Goal: Task Accomplishment & Management: Complete application form

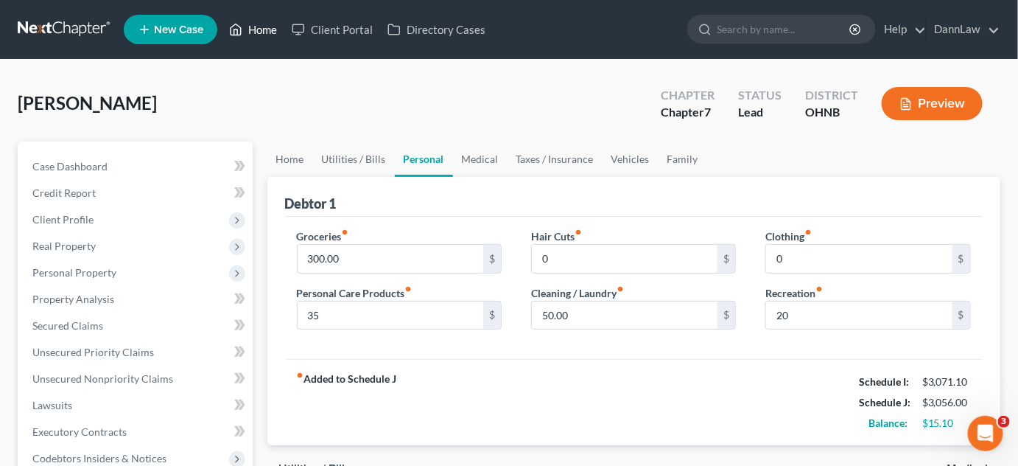
click at [251, 38] on link "Home" at bounding box center [253, 29] width 63 height 27
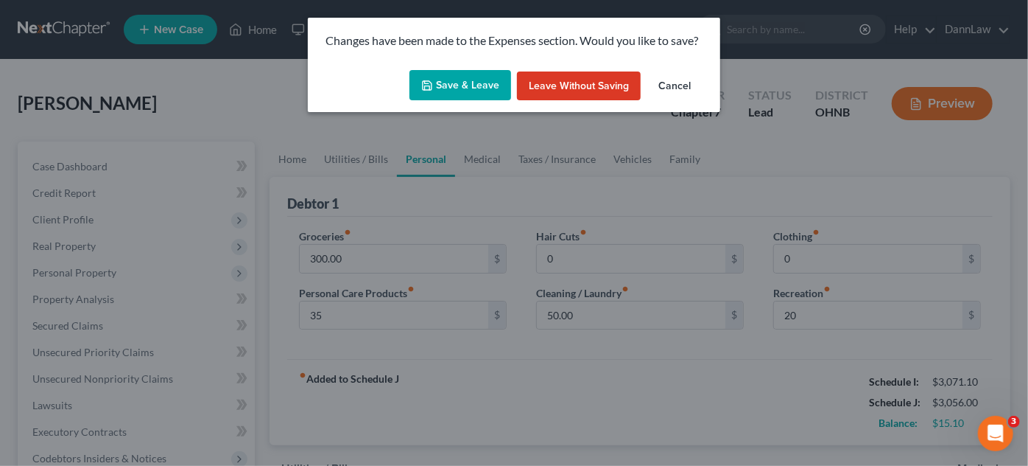
click at [448, 82] on button "Save & Leave" at bounding box center [461, 85] width 102 height 31
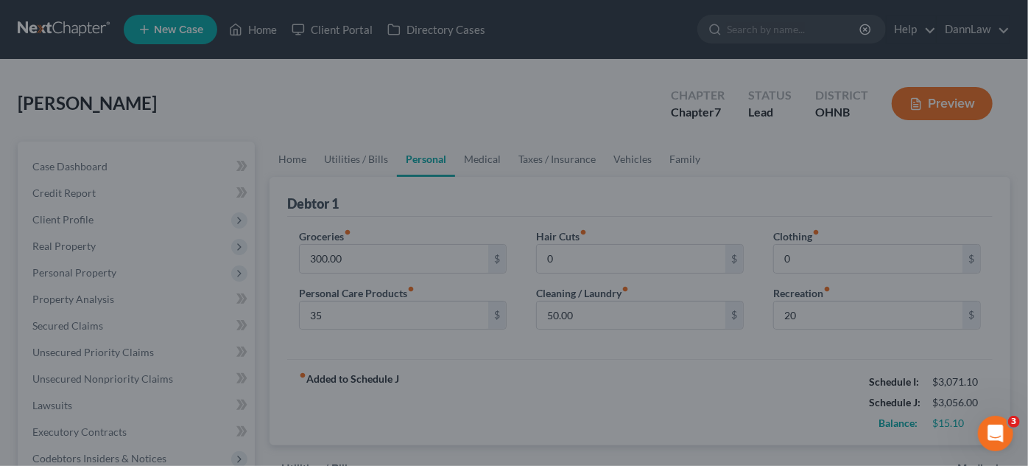
type input "35.00"
type input "0.00"
type input "20.00"
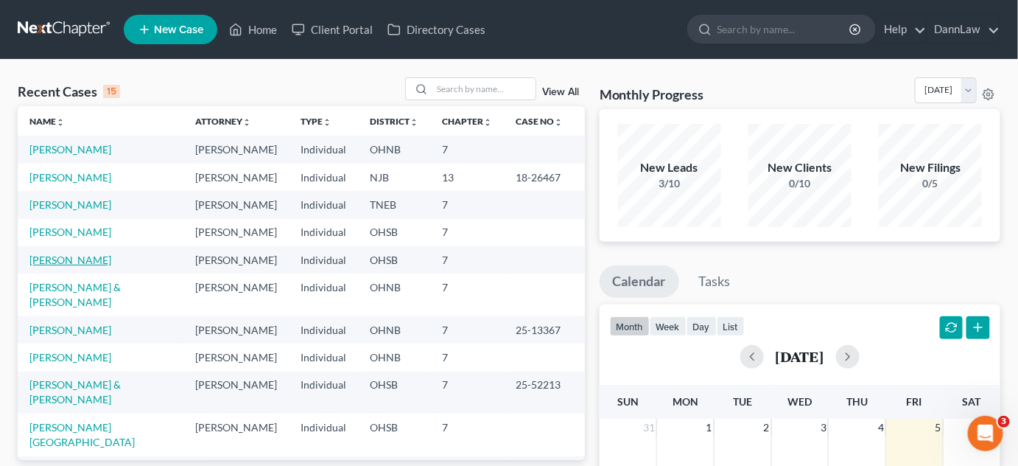
click at [69, 259] on link "[PERSON_NAME]" at bounding box center [70, 259] width 82 height 13
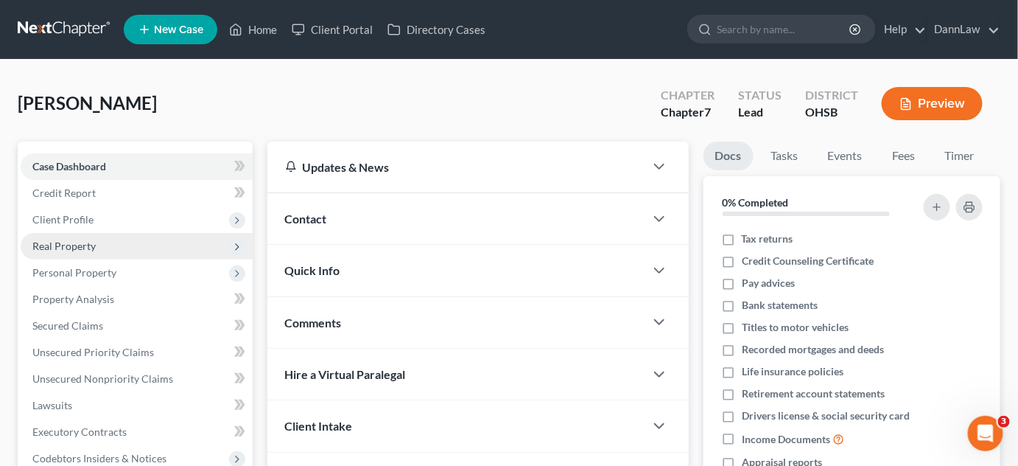
click at [80, 239] on span "Real Property" at bounding box center [63, 245] width 63 height 13
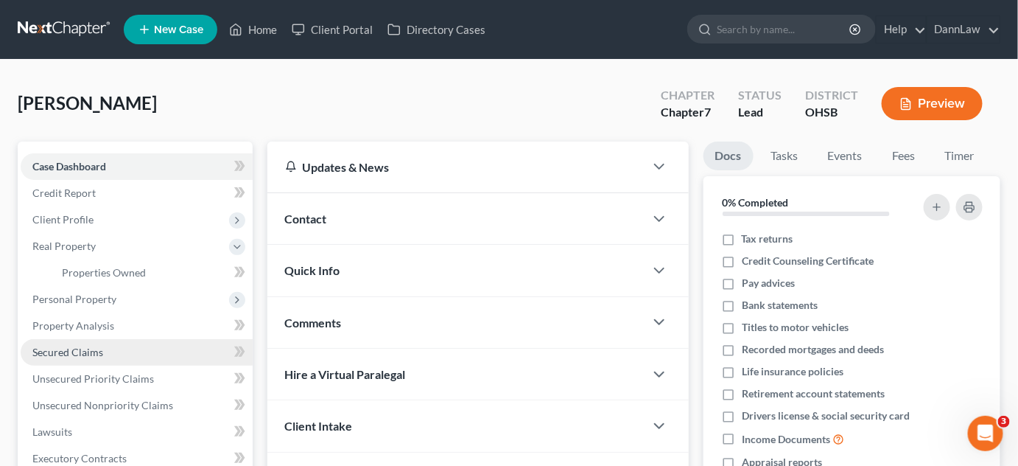
click at [91, 348] on span "Secured Claims" at bounding box center [67, 352] width 71 height 13
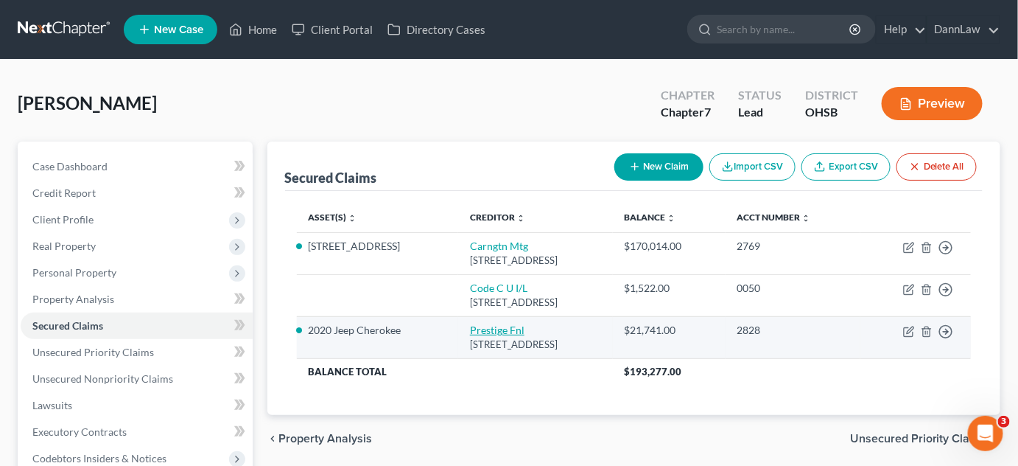
click at [482, 329] on link "Prestige Fnl" at bounding box center [497, 329] width 55 height 13
select select "46"
select select "11"
select select "2"
select select "0"
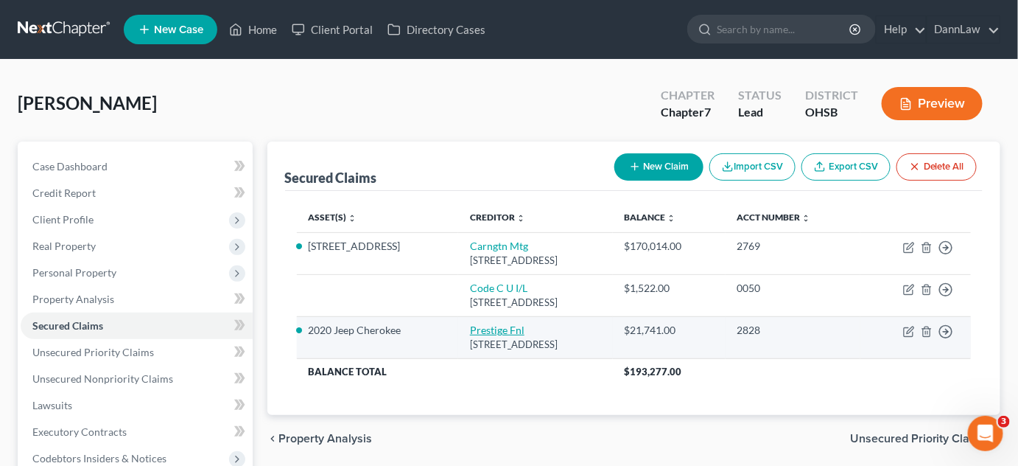
select select "0"
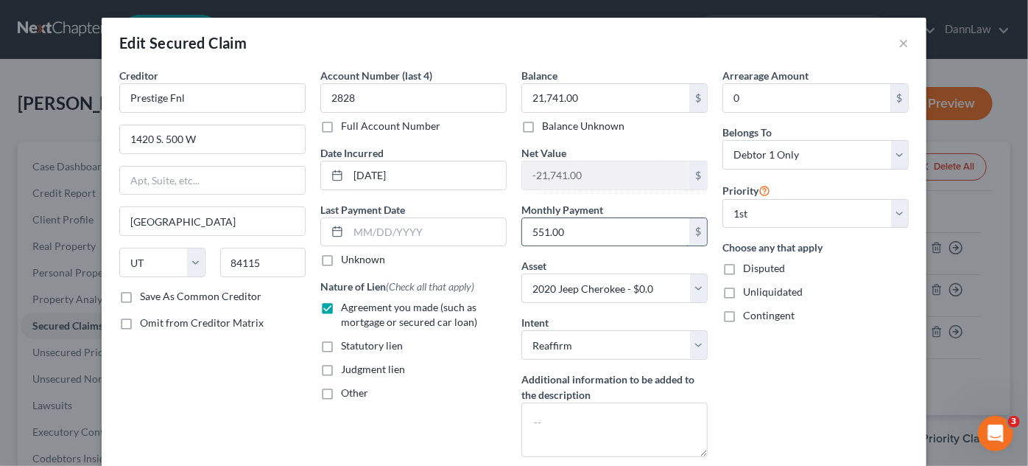
click at [594, 223] on input "551.00" at bounding box center [605, 232] width 167 height 28
type input "579.87"
click at [613, 292] on select "Select Other Multiple Assets Garnished funds in the amount of $1249.86 from Pre…" at bounding box center [615, 287] width 186 height 29
click at [522, 273] on select "Select Other Multiple Assets Garnished funds in the amount of $1249.86 from Pre…" at bounding box center [615, 287] width 186 height 29
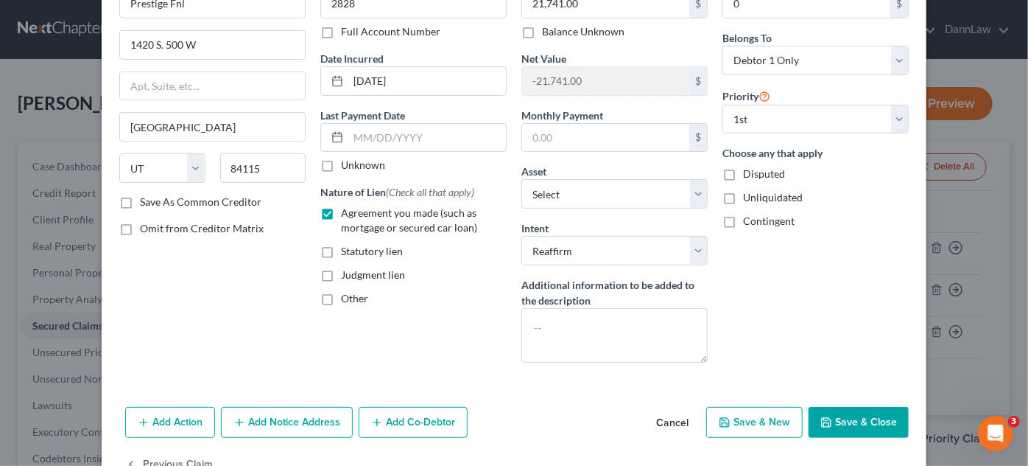
scroll to position [136, 0]
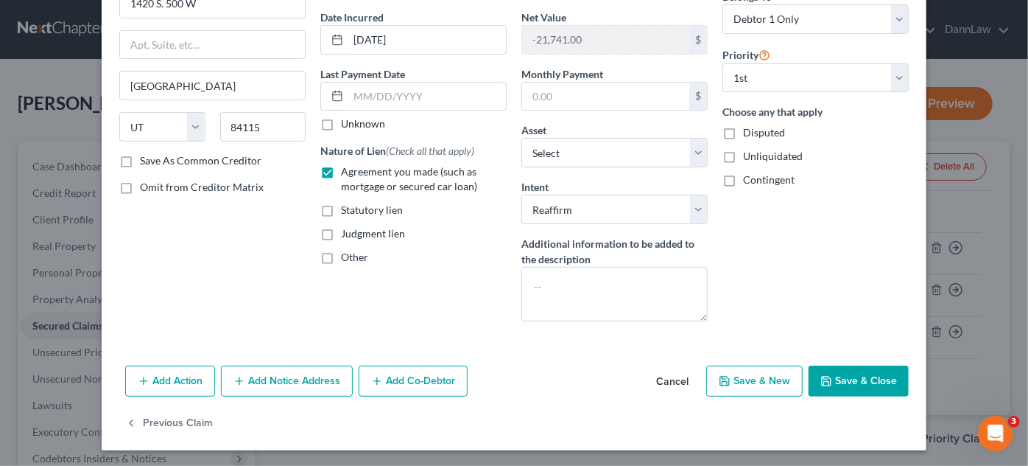
click at [842, 368] on button "Save & Close" at bounding box center [859, 380] width 100 height 31
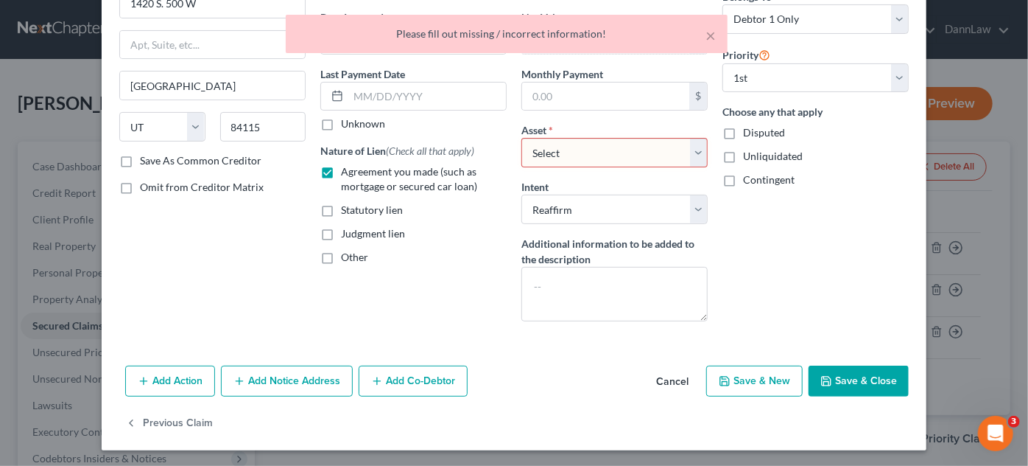
click at [603, 140] on select "Select Other Multiple Assets Garnished funds in the amount of $1249.86 from Pre…" at bounding box center [615, 152] width 186 height 29
select select "0"
click at [522, 138] on select "Select Other Multiple Assets Garnished funds in the amount of $1249.86 from Pre…" at bounding box center [615, 152] width 186 height 29
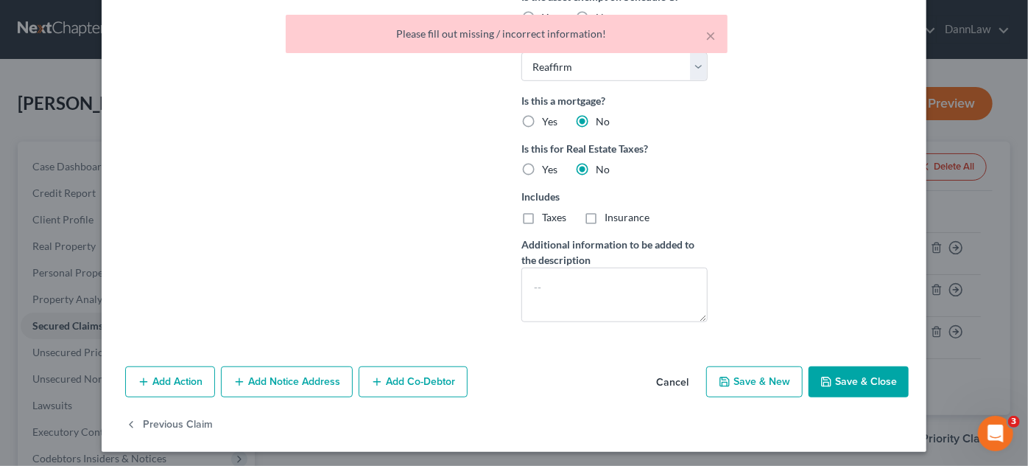
click at [874, 378] on button "Save & Close" at bounding box center [859, 381] width 100 height 31
select select
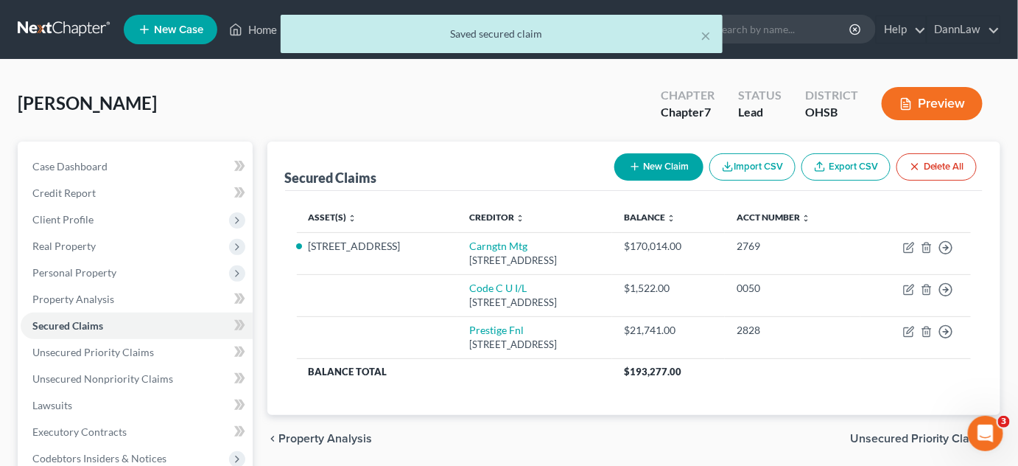
click at [657, 161] on button "New Claim" at bounding box center [658, 166] width 89 height 27
select select "0"
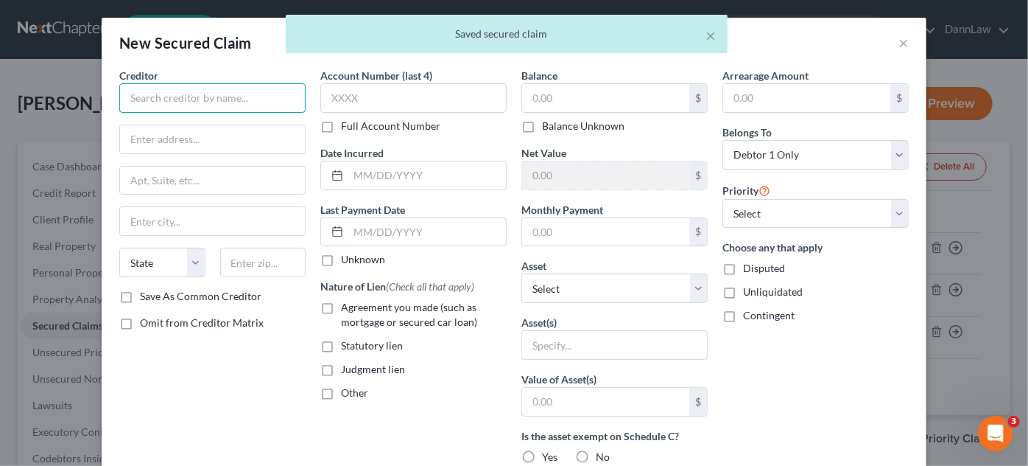
click at [251, 109] on input "text" at bounding box center [212, 97] width 186 height 29
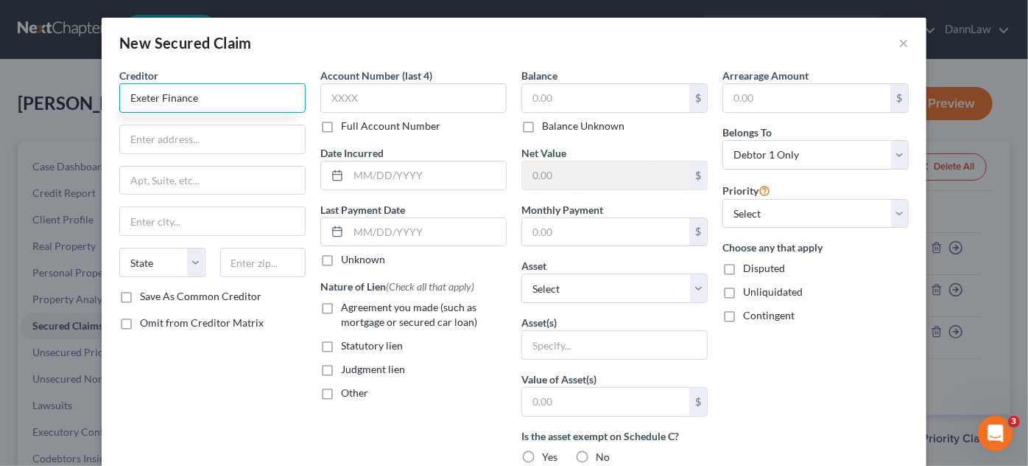
type input "Exeter Finance"
click at [183, 130] on input "PO Box 16608" at bounding box center [212, 139] width 185 height 28
type input "PO Box 166008"
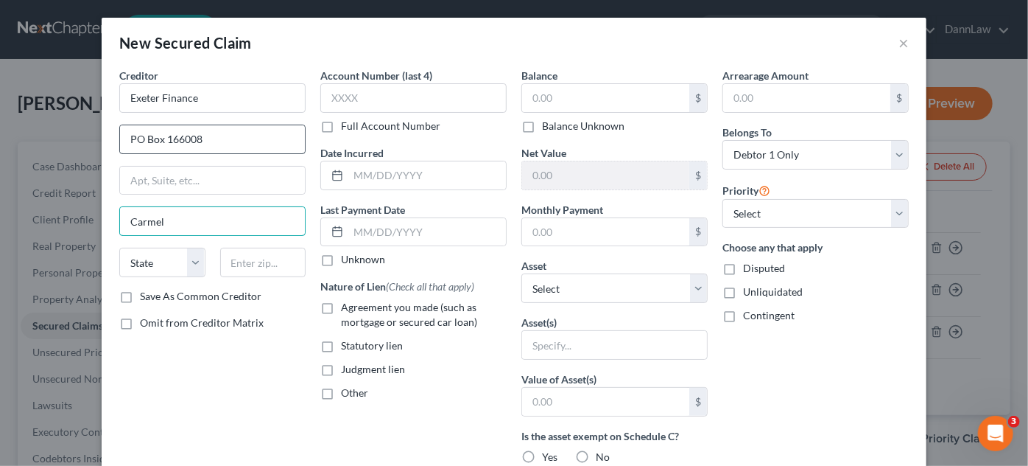
type input "Carmel"
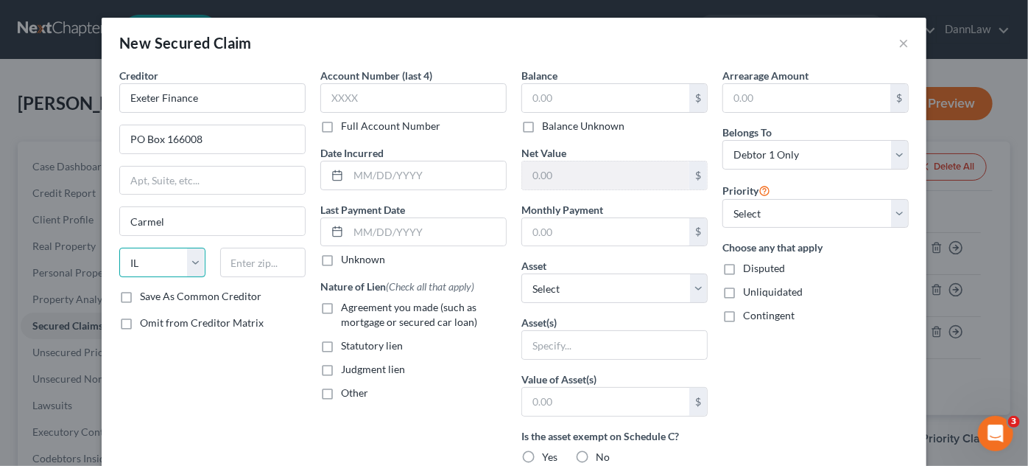
select select "15"
click at [178, 223] on input "Carmel" at bounding box center [212, 221] width 185 height 28
type input "[PERSON_NAME]"
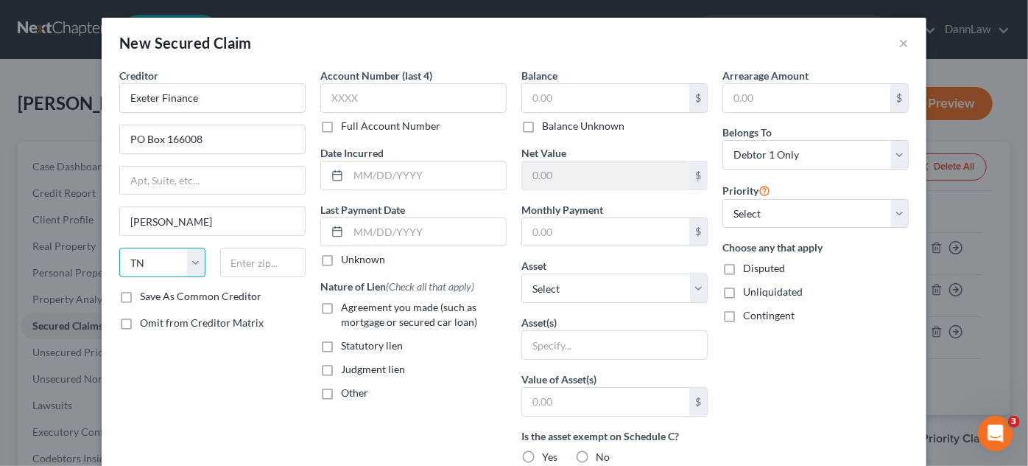
click at [155, 261] on select "State [US_STATE] AK AR AZ CA CO CT DE DC [GEOGRAPHIC_DATA] [GEOGRAPHIC_DATA] GU…" at bounding box center [162, 262] width 86 height 29
drag, startPoint x: 155, startPoint y: 261, endPoint x: 164, endPoint y: 256, distance: 9.9
click at [164, 256] on select "State [US_STATE] AK AR AZ CA CO CT DE DC [GEOGRAPHIC_DATA] [GEOGRAPHIC_DATA] GU…" at bounding box center [162, 262] width 86 height 29
select select "45"
type input "75016"
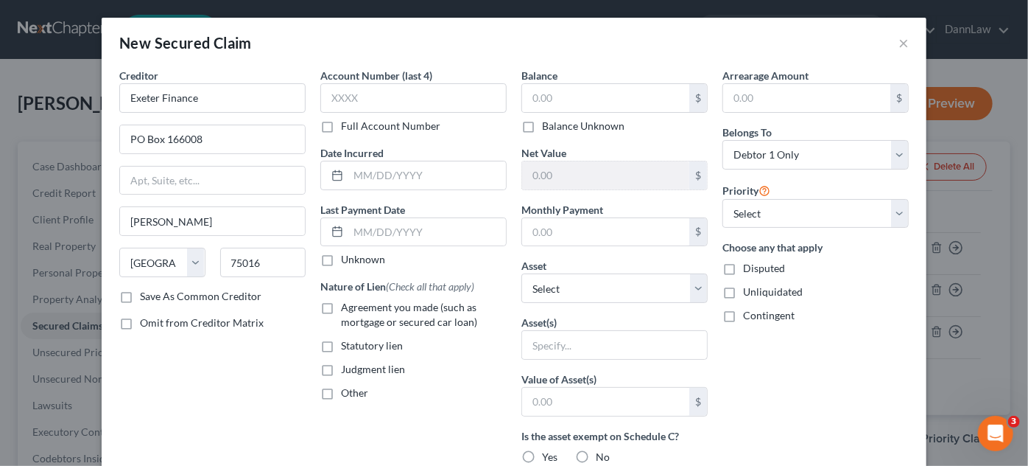
click at [341, 301] on label "Agreement you made (such as mortgage or secured car loan)" at bounding box center [424, 314] width 166 height 29
click at [347, 301] on input "Agreement you made (such as mortgage or secured car loan)" at bounding box center [352, 305] width 10 height 10
checkbox input "true"
click at [404, 172] on input "text" at bounding box center [427, 175] width 158 height 28
type input "07/2025"
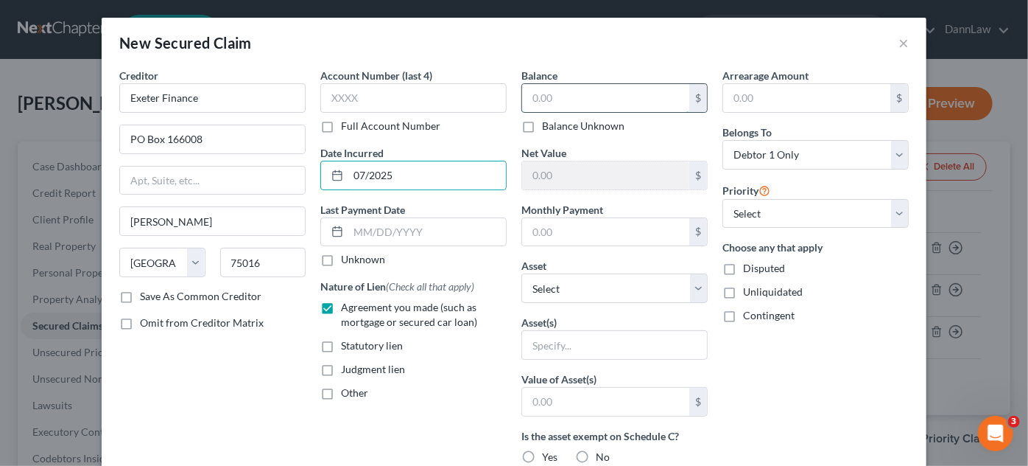
click at [534, 103] on input "text" at bounding box center [605, 98] width 167 height 28
click at [426, 88] on input "text" at bounding box center [413, 97] width 186 height 29
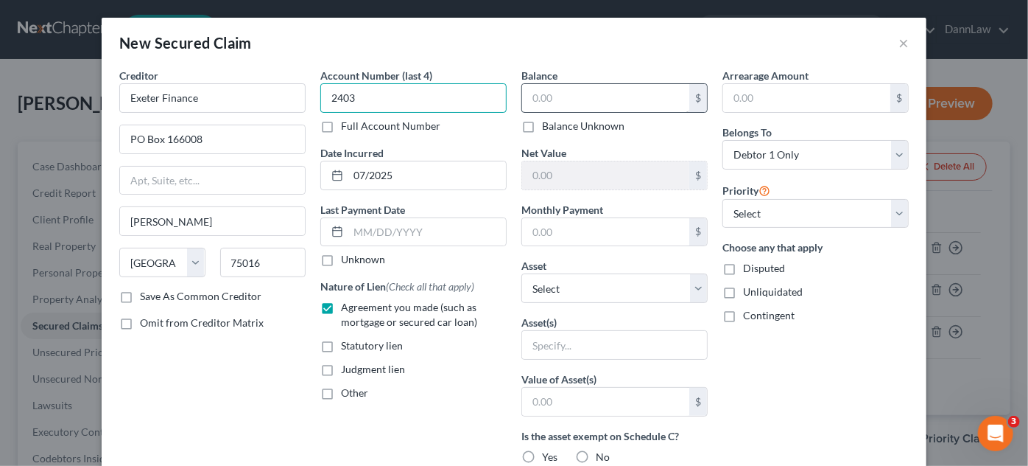
type input "2403"
click at [582, 102] on input "text" at bounding box center [605, 98] width 167 height 28
type input "22,139.36"
click at [585, 239] on input "text" at bounding box center [605, 232] width 167 height 28
click at [579, 227] on input "579." at bounding box center [605, 232] width 167 height 28
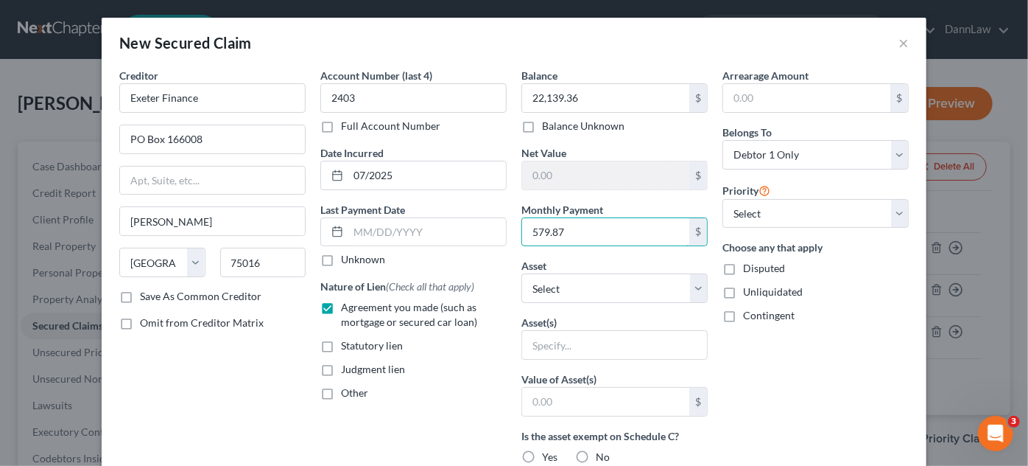
type input "579.87"
click at [601, 305] on div "Balance 22,139.36 $ Balance Unknown Balance Undetermined 22,139.36 $ Balance Un…" at bounding box center [614, 396] width 201 height 657
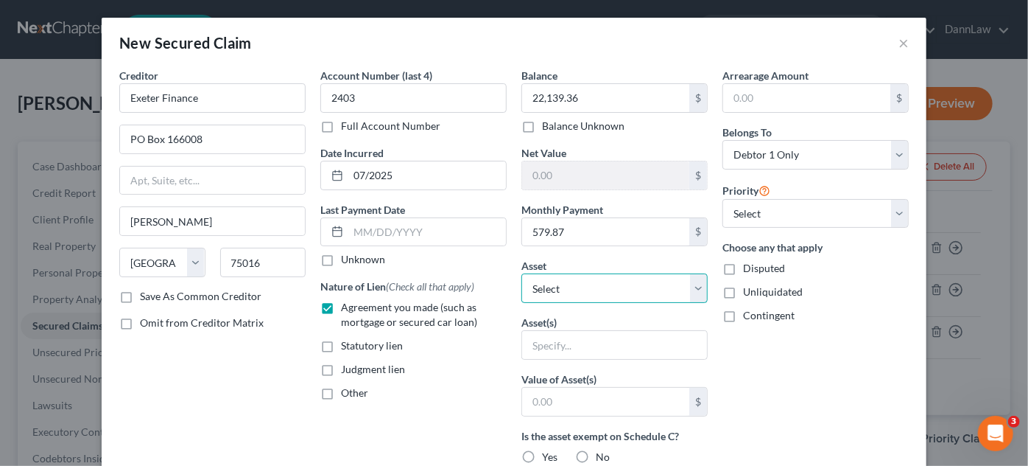
click at [602, 301] on select "Select Other Multiple Assets Garnished funds in the amount of $1249.86 from Pre…" at bounding box center [615, 287] width 186 height 29
select select "11"
click at [522, 273] on select "Select Other Multiple Assets Garnished funds in the amount of $1249.86 from Pre…" at bounding box center [615, 287] width 186 height 29
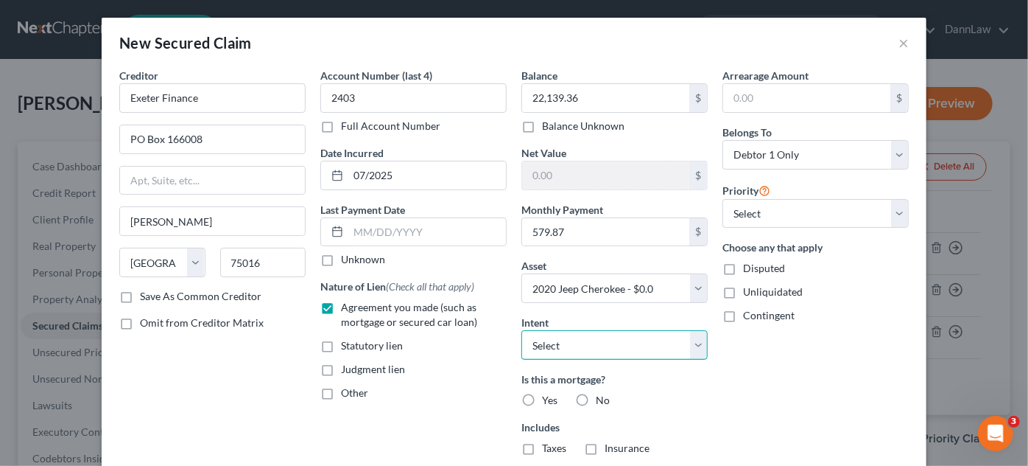
click at [592, 337] on select "Select Surrender Redeem Reaffirm Avoid Other" at bounding box center [615, 344] width 186 height 29
select select "2"
click at [522, 330] on select "Select Surrender Redeem Reaffirm Avoid Other" at bounding box center [615, 344] width 186 height 29
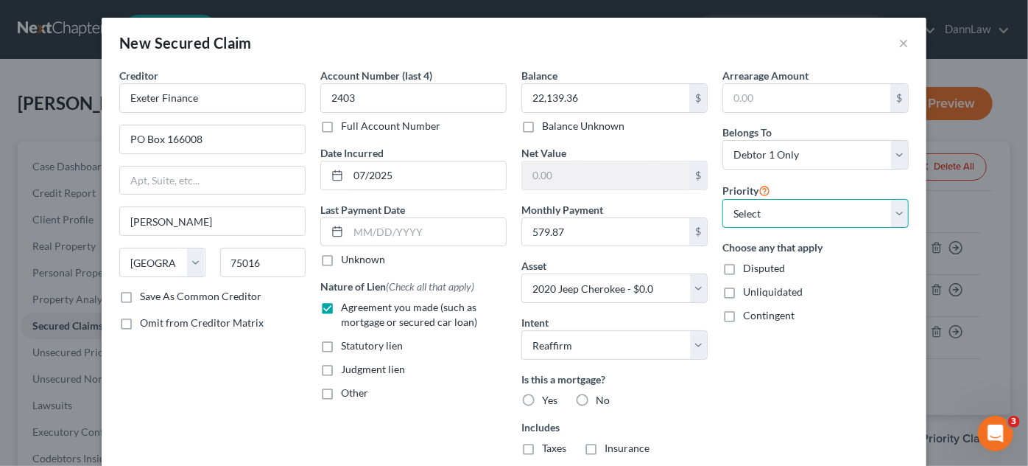
click at [748, 199] on select "Select 1st 2nd 3rd 4th 5th 6th 7th 8th 9th 10th 11th 12th 13th 14th 15th 16th 1…" at bounding box center [816, 213] width 186 height 29
select select "0"
click at [723, 199] on select "Select 1st 2nd 3rd 4th 5th 6th 7th 8th 9th 10th 11th 12th 13th 14th 15th 16th 1…" at bounding box center [816, 213] width 186 height 29
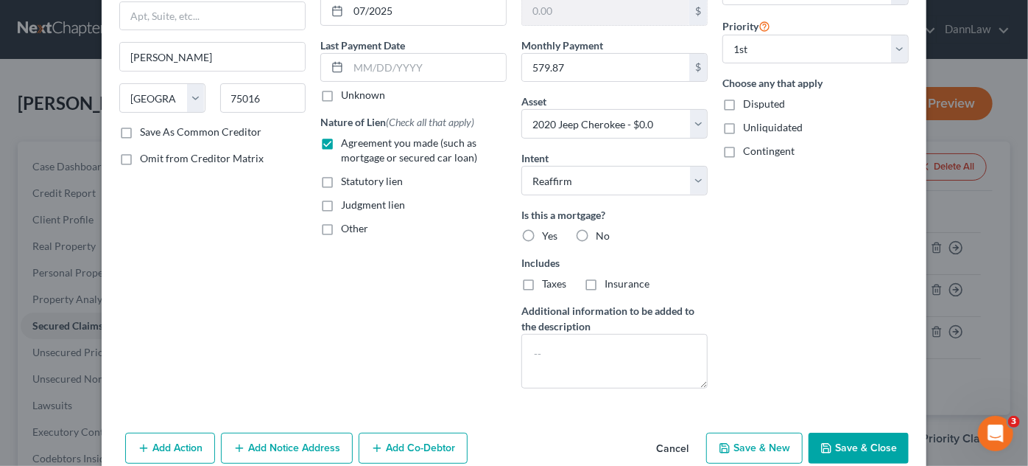
scroll to position [189, 0]
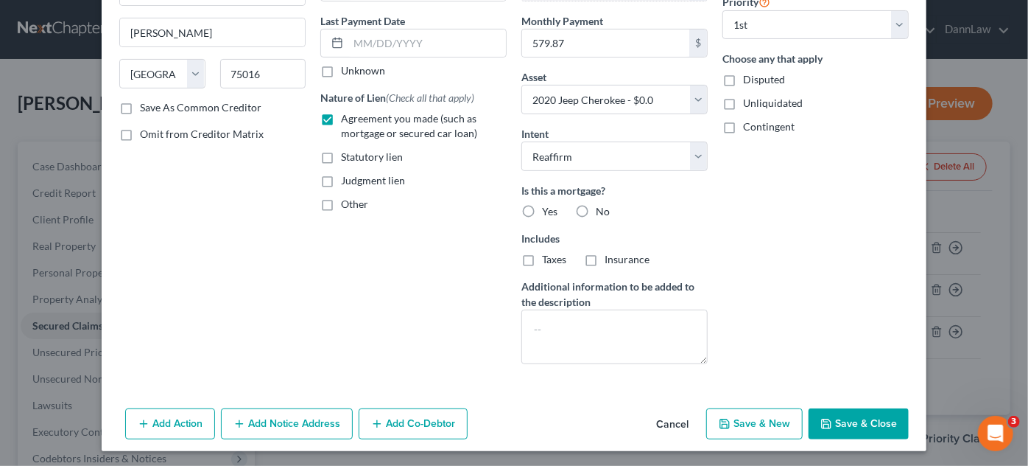
click at [596, 206] on label "No" at bounding box center [603, 211] width 14 height 15
click at [602, 206] on input "No" at bounding box center [607, 209] width 10 height 10
radio input "true"
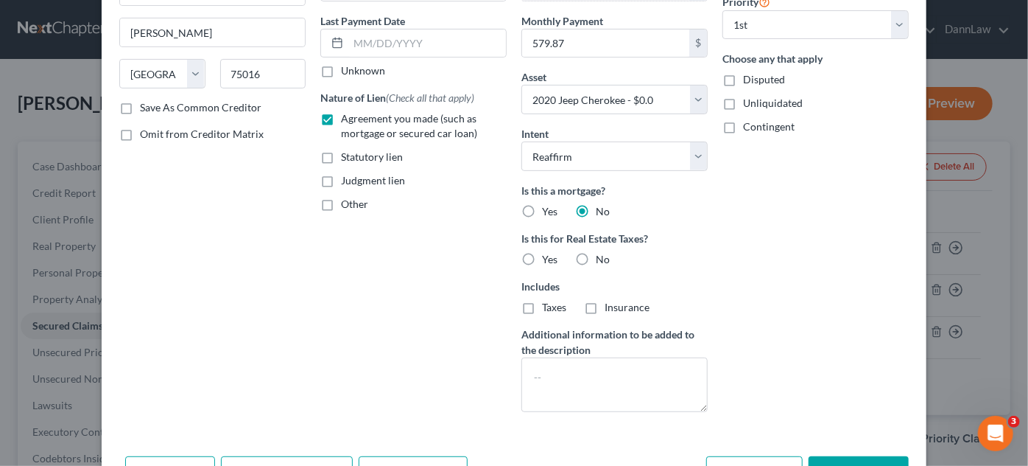
click at [596, 255] on label "No" at bounding box center [603, 259] width 14 height 15
click at [602, 255] on input "No" at bounding box center [607, 257] width 10 height 10
radio input "true"
click at [880, 459] on button "Save & Close" at bounding box center [859, 471] width 100 height 31
select select
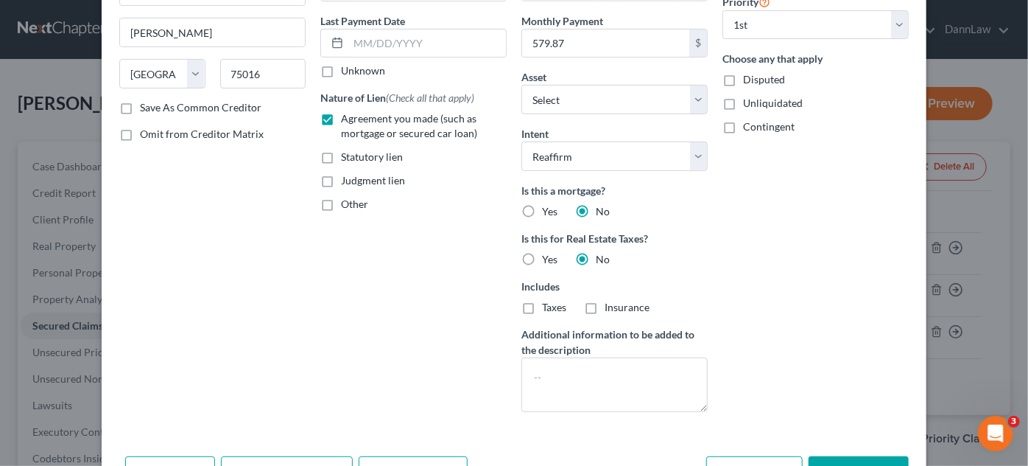
type input "-22,139.36"
select select "11"
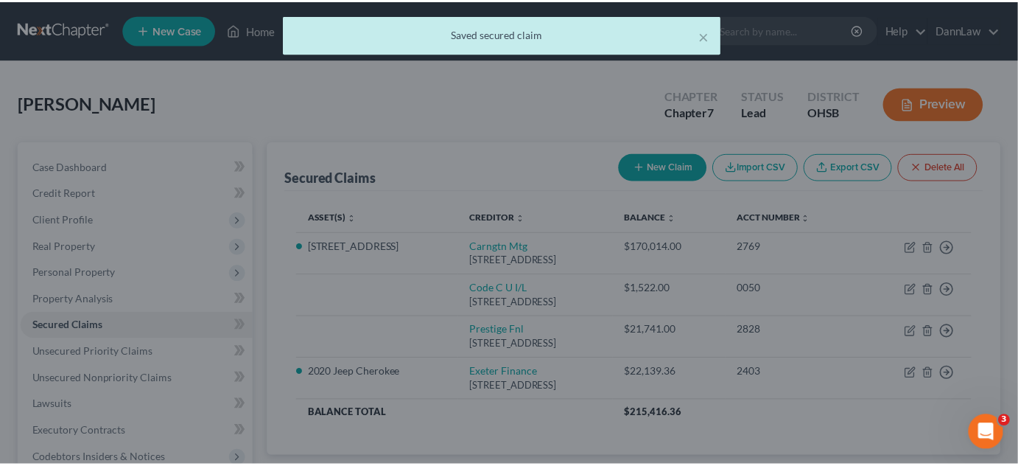
scroll to position [0, 0]
